Goal: Task Accomplishment & Management: Use online tool/utility

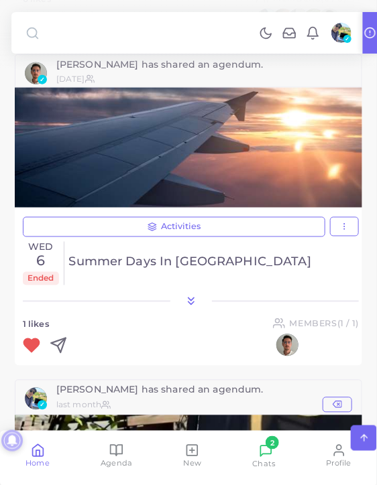
scroll to position [2479, 0]
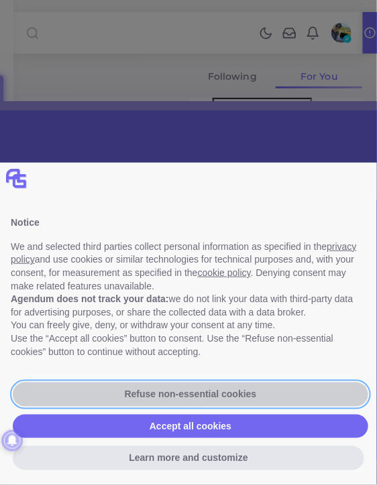
drag, startPoint x: 190, startPoint y: 385, endPoint x: 194, endPoint y: 348, distance: 37.1
click at [190, 385] on button "Refuse non-essential cookies" at bounding box center [190, 395] width 355 height 24
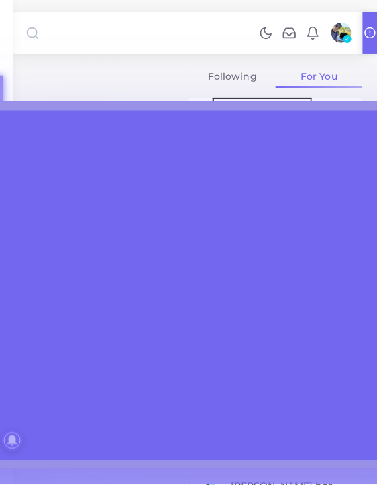
click at [269, 25] on link at bounding box center [265, 32] width 23 height 15
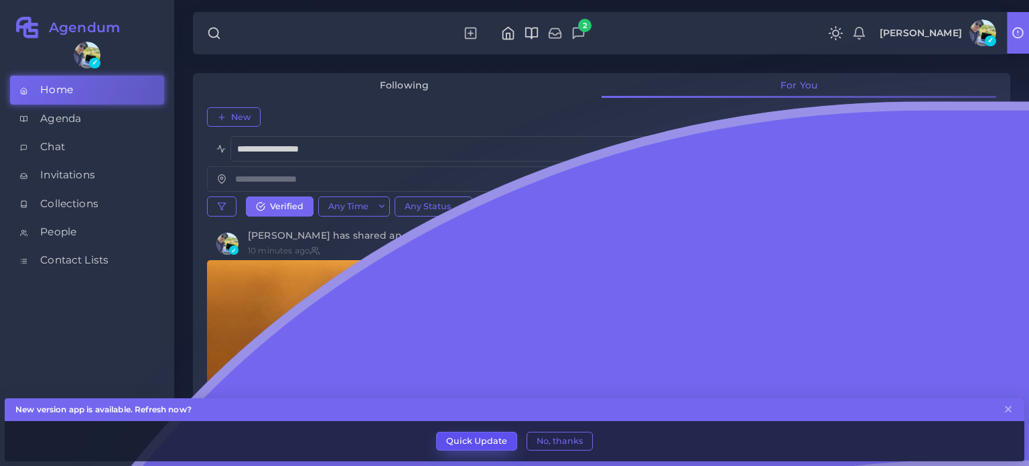
click at [502, 436] on button "Quick Update" at bounding box center [476, 441] width 81 height 19
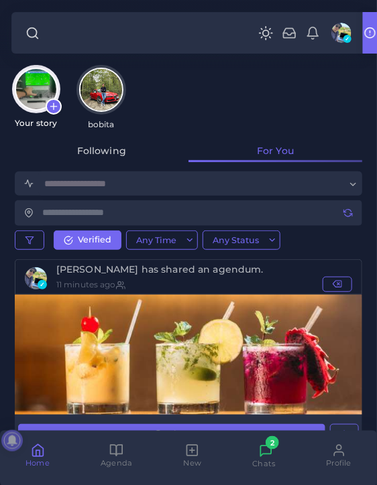
click at [289, 91] on div "Your story bobita" at bounding box center [188, 97] width 354 height 64
